Goal: Information Seeking & Learning: Understand process/instructions

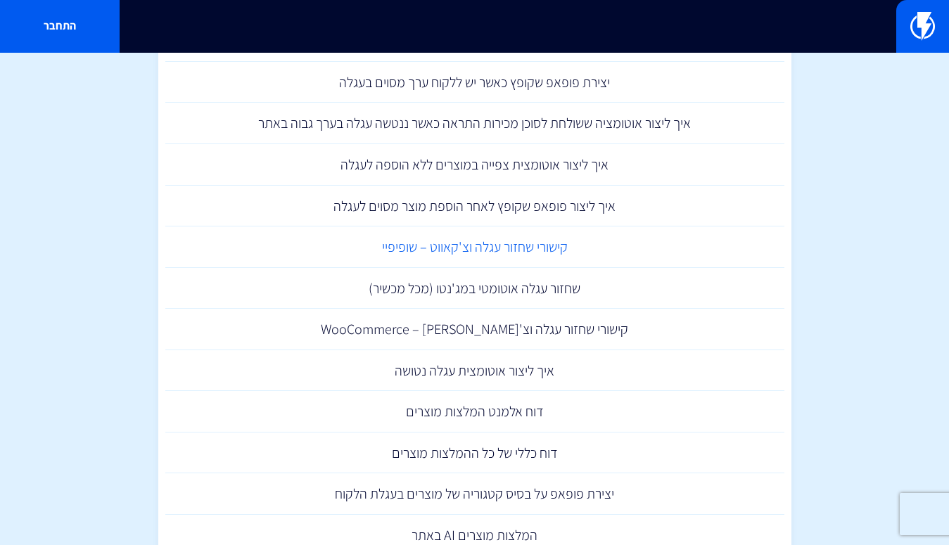
scroll to position [234, 0]
click at [462, 367] on link "איך ליצור אוטומצית עגלה נטושה" at bounding box center [474, 370] width 619 height 42
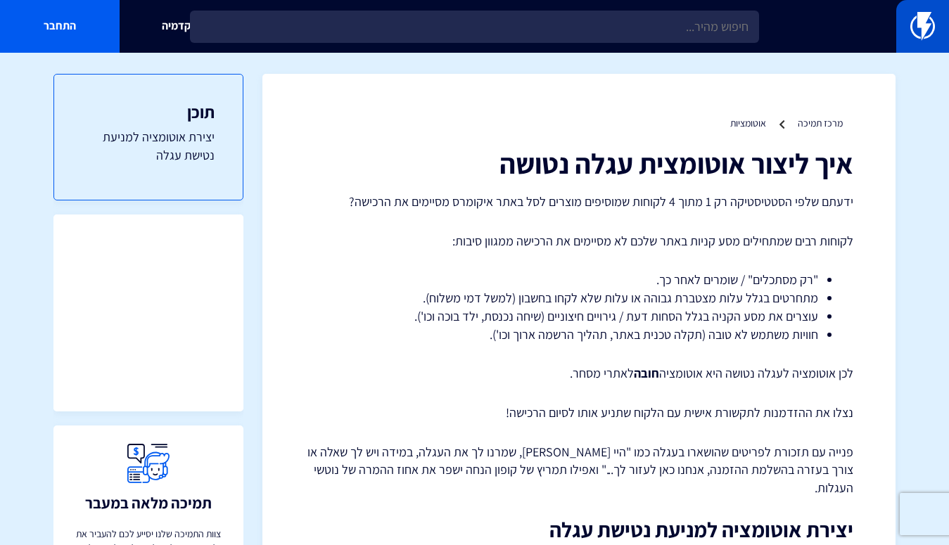
click at [906, 27] on link at bounding box center [922, 26] width 53 height 53
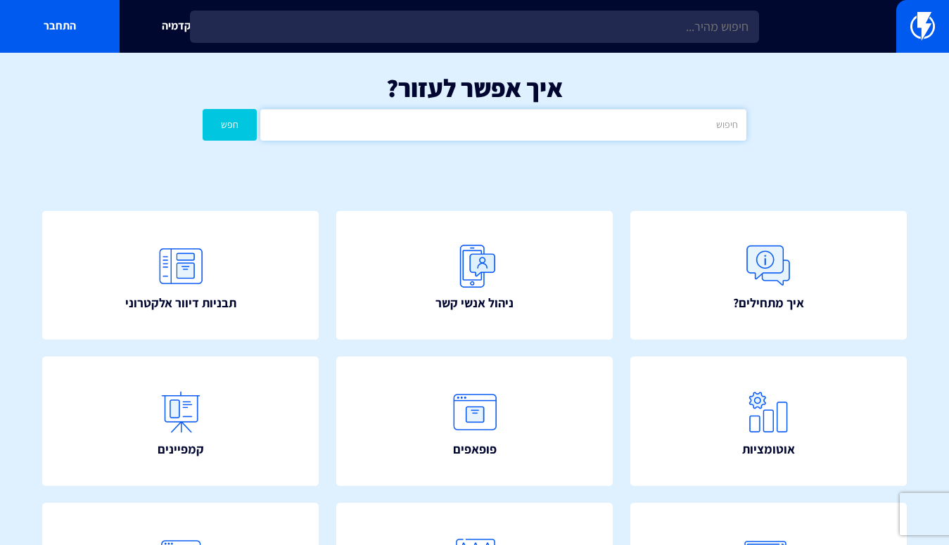
click at [592, 135] on input "text" at bounding box center [503, 125] width 487 height 32
type input "ע"
type input "קישור עגלה"
click at [229, 124] on button "חפש" at bounding box center [230, 125] width 54 height 32
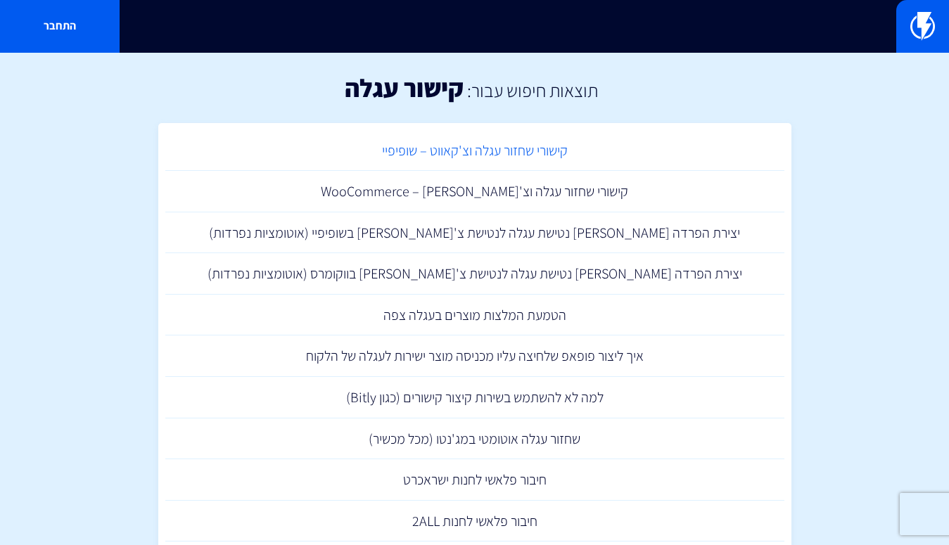
click at [542, 154] on link "קישורי שחזור עגלה וצ'קאווט – שופיפיי" at bounding box center [474, 151] width 619 height 42
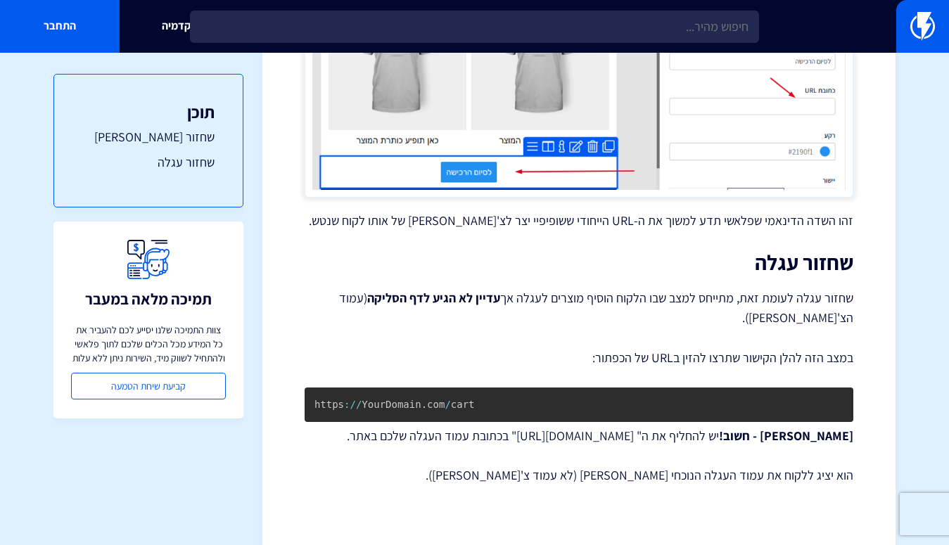
scroll to position [773, 0]
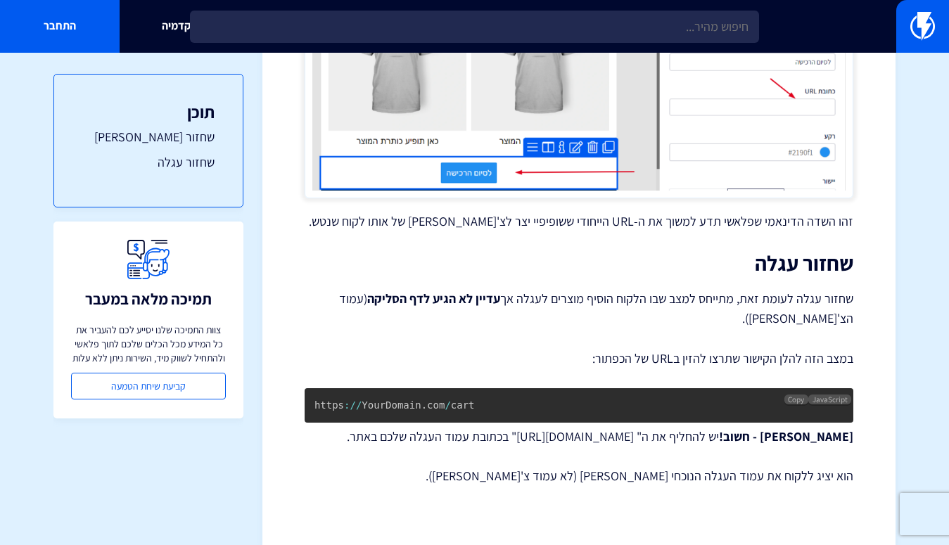
click at [478, 388] on pre "https : / / YourDomain . com / cart" at bounding box center [579, 405] width 549 height 34
